Goal: Submit feedback/report problem

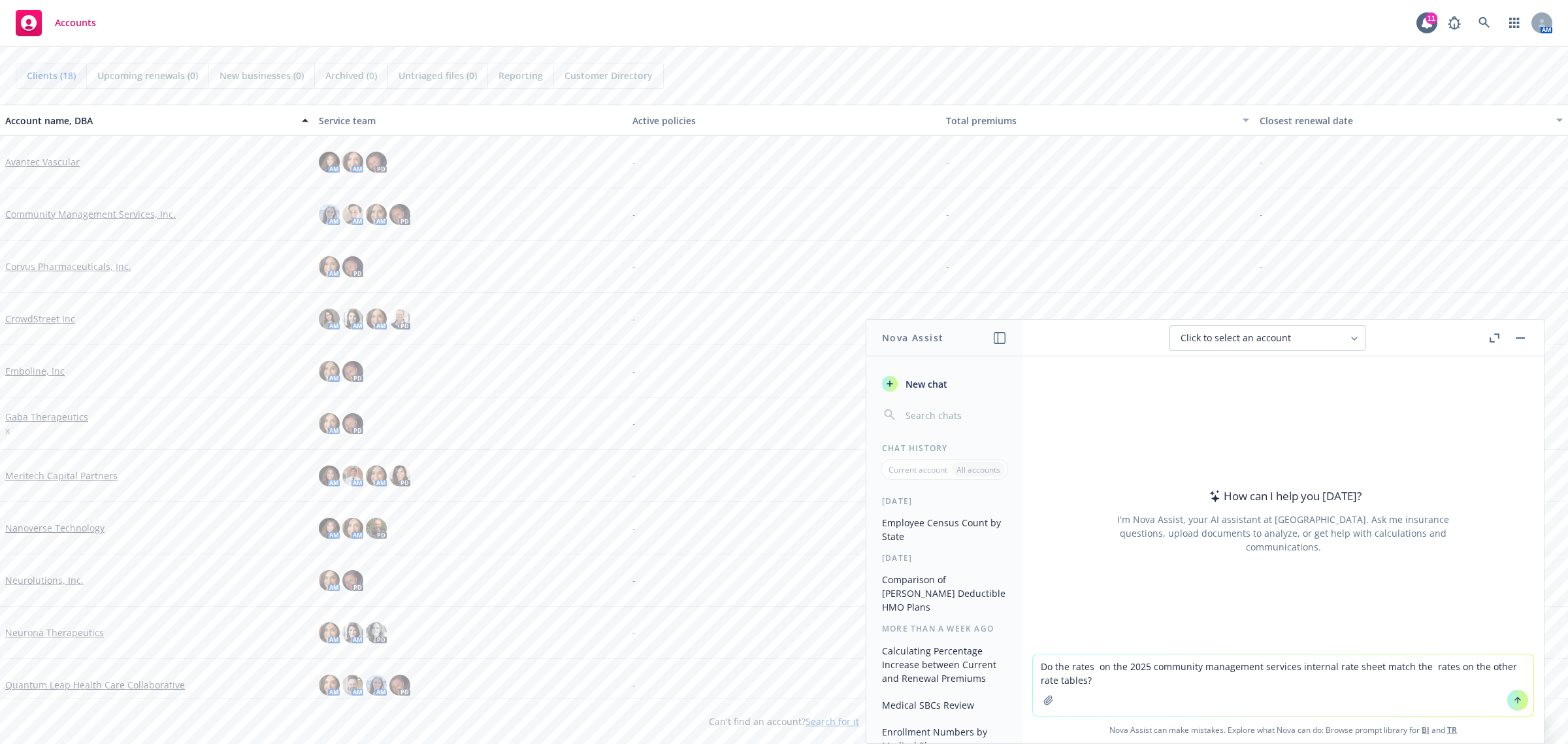
click at [1043, 701] on icon "button" at bounding box center [1048, 700] width 11 height 11
click at [1047, 703] on icon "button" at bounding box center [1048, 700] width 11 height 11
click at [1043, 697] on icon "button" at bounding box center [1048, 700] width 11 height 11
click at [1046, 694] on button "button" at bounding box center [1048, 699] width 21 height 21
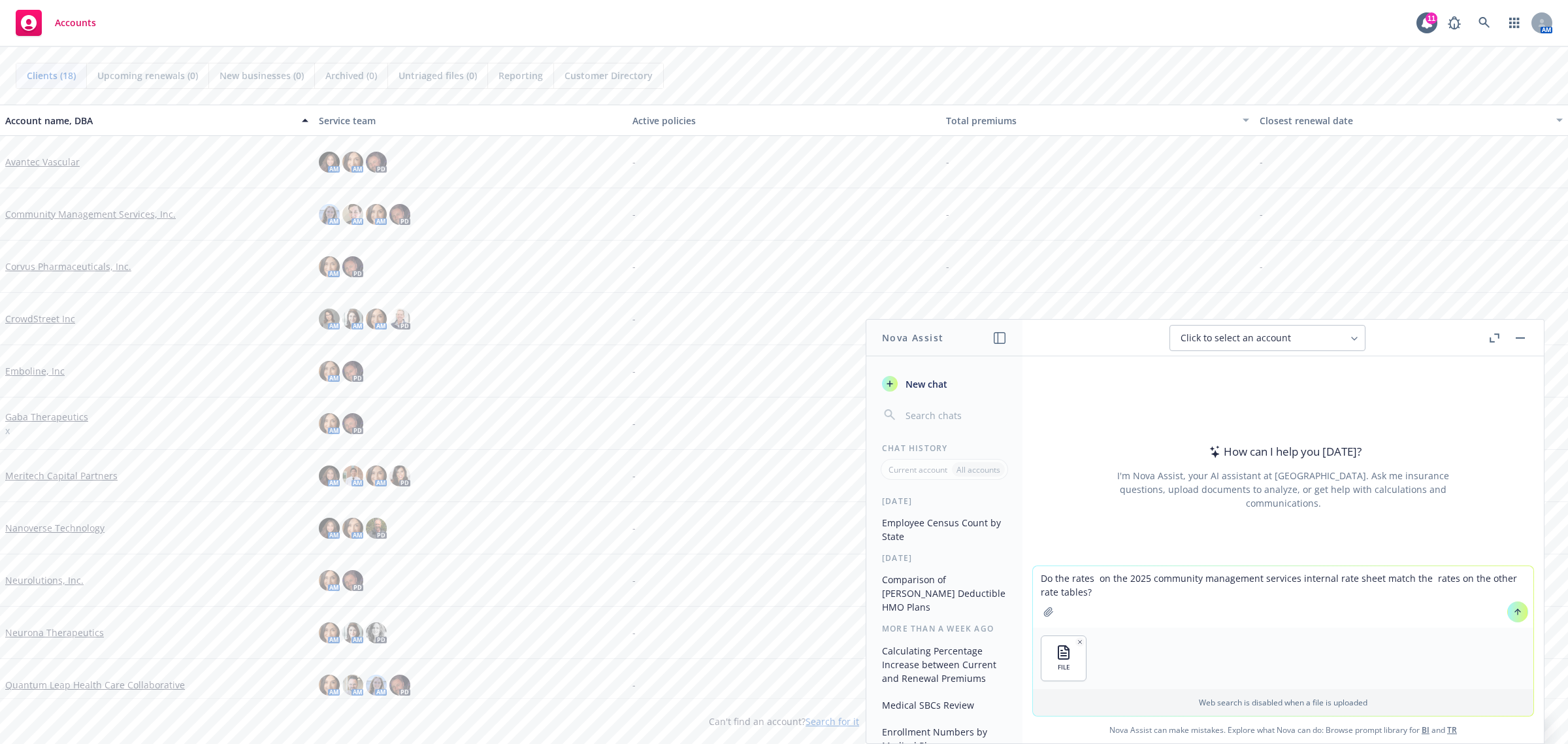
click at [1046, 611] on icon "button" at bounding box center [1048, 611] width 11 height 11
click at [1063, 580] on textarea "Do the rates on the 2025 community management services internal rate sheet matc…" at bounding box center [1283, 596] width 500 height 62
click at [1112, 581] on textarea "Do the table rates on the 2025 community management services internal rate shee…" at bounding box center [1283, 596] width 500 height 62
click at [1043, 614] on icon "button" at bounding box center [1048, 611] width 11 height 11
drag, startPoint x: 1065, startPoint y: 576, endPoint x: 1090, endPoint y: 576, distance: 25.0
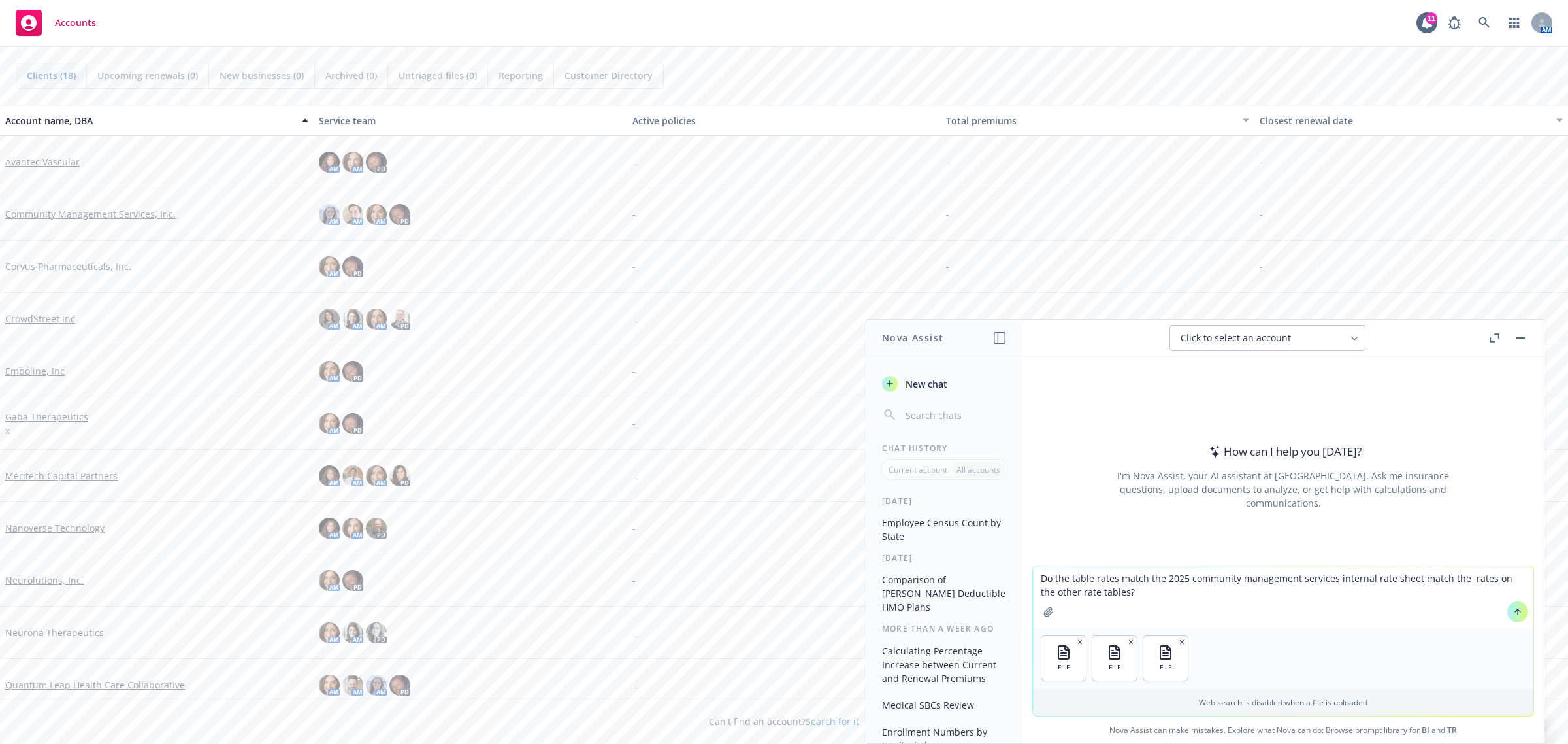
click at [1090, 576] on textarea "Do the table rates match the 2025 community management services internal rate s…" at bounding box center [1283, 596] width 500 height 62
click at [1092, 579] on textarea "Do the rates match the 2025 community management services internal rate sheet m…" at bounding box center [1283, 596] width 500 height 62
click at [1173, 576] on textarea "Do the rates attache match the 2025 community management services internal rate…" at bounding box center [1283, 596] width 500 height 62
click at [1123, 581] on textarea "Do the rates attache match the CMS rate sheet ?" at bounding box center [1283, 596] width 500 height 62
type textarea "Do the rates attached match the CMS rate sheet ?"
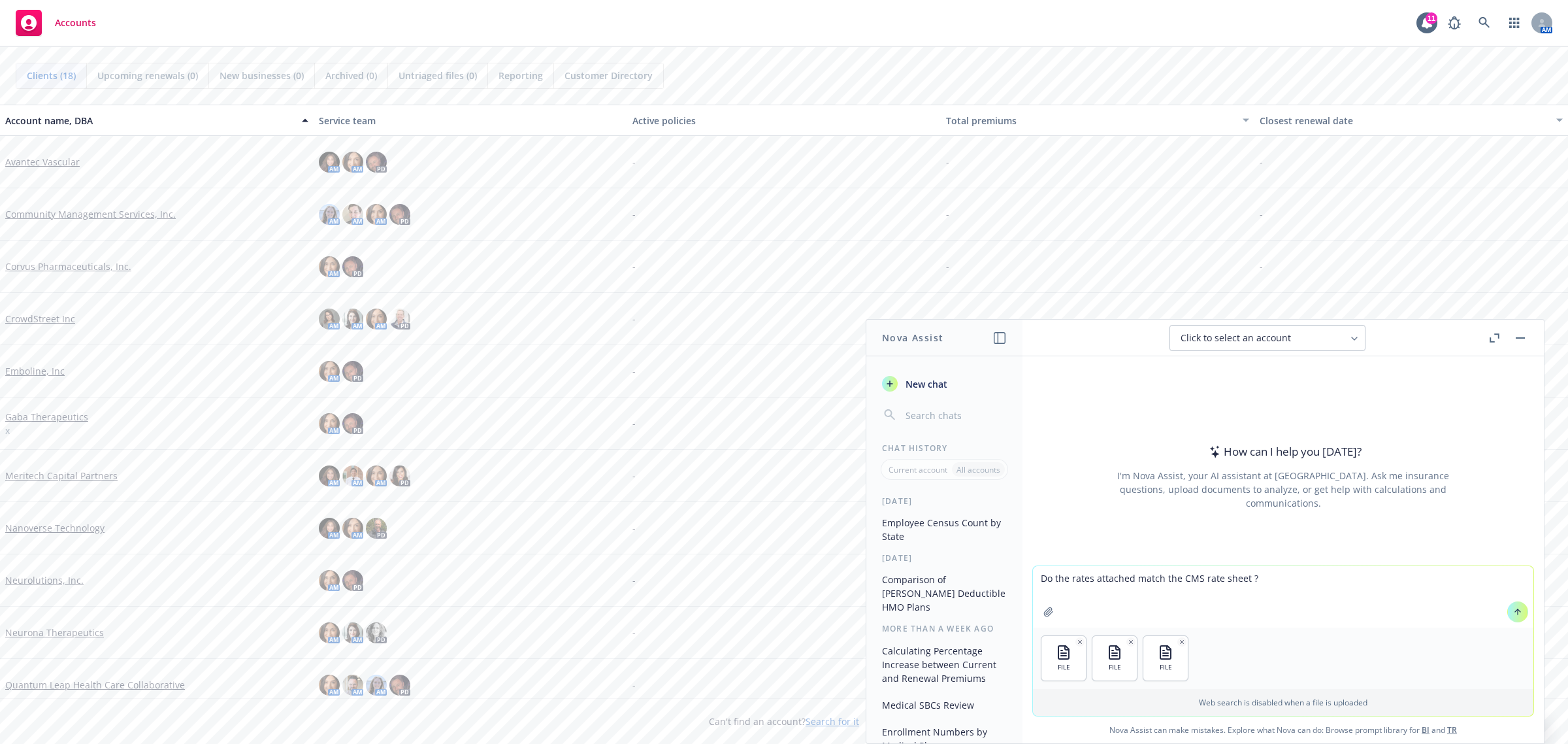
click at [1508, 608] on button at bounding box center [1518, 611] width 21 height 21
